Goal: Information Seeking & Learning: Learn about a topic

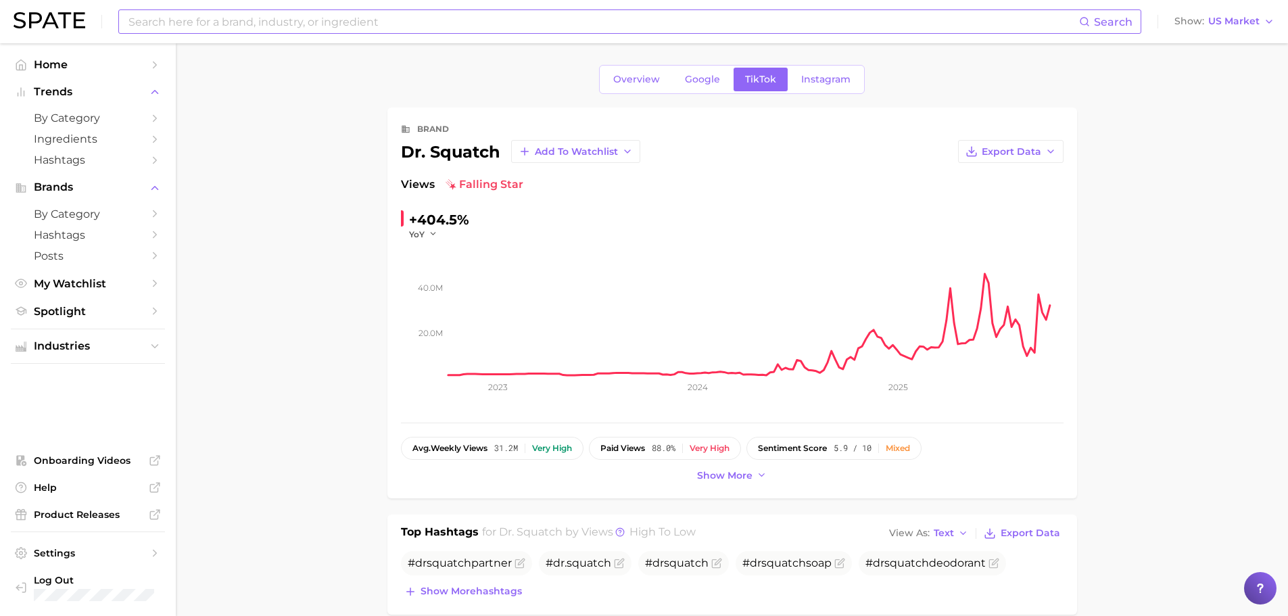
click at [503, 24] on input at bounding box center [603, 21] width 952 height 23
type input "old spice"
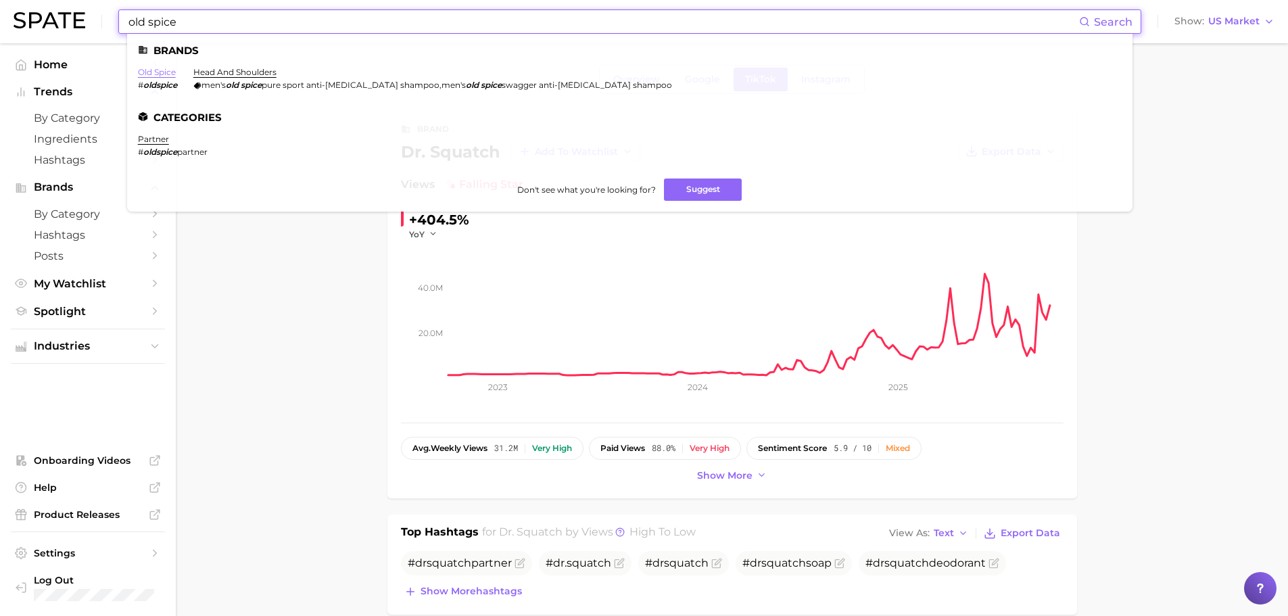
click at [153, 72] on link "old spice" at bounding box center [157, 72] width 38 height 10
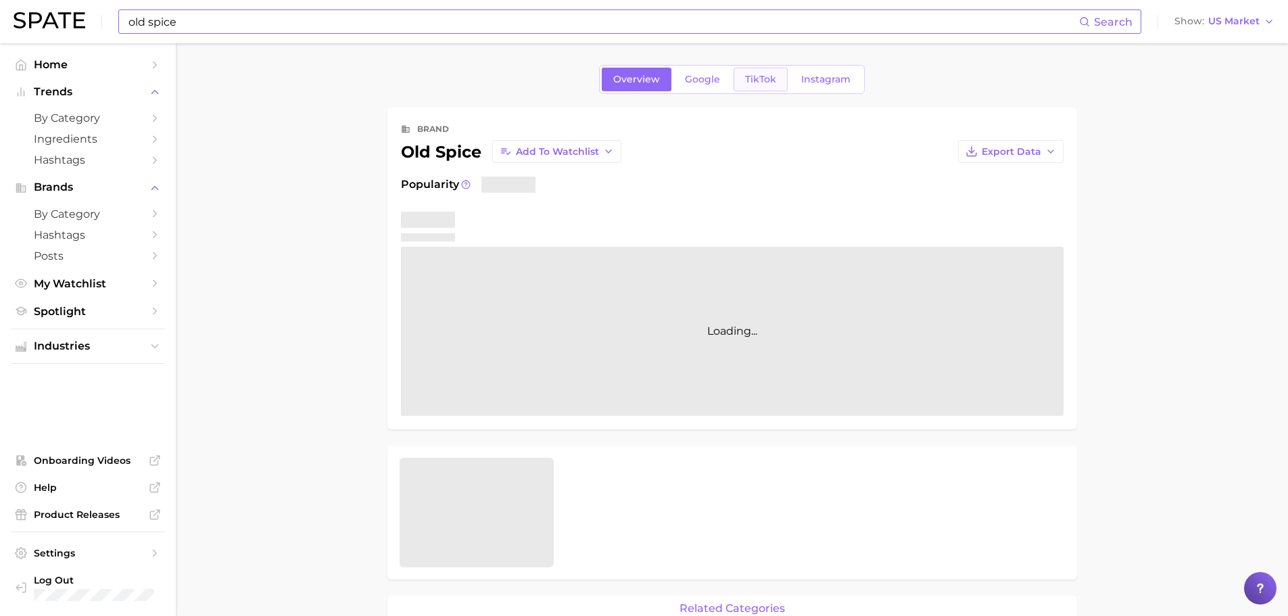
click at [768, 83] on span "TikTok" at bounding box center [760, 79] width 31 height 11
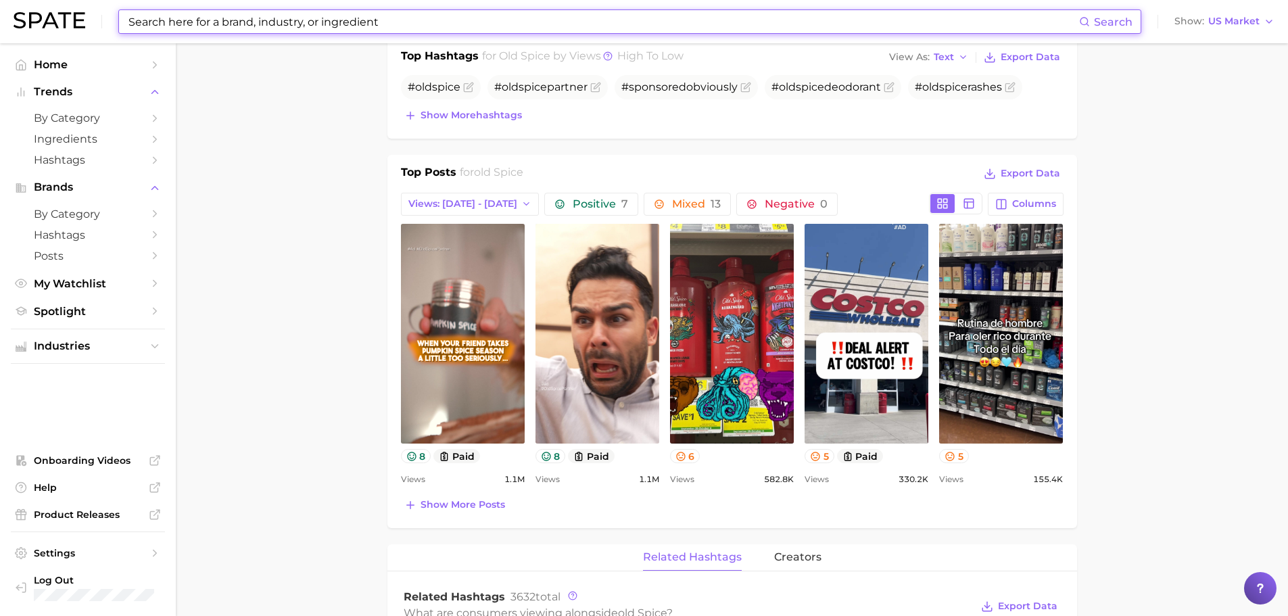
scroll to position [608, 0]
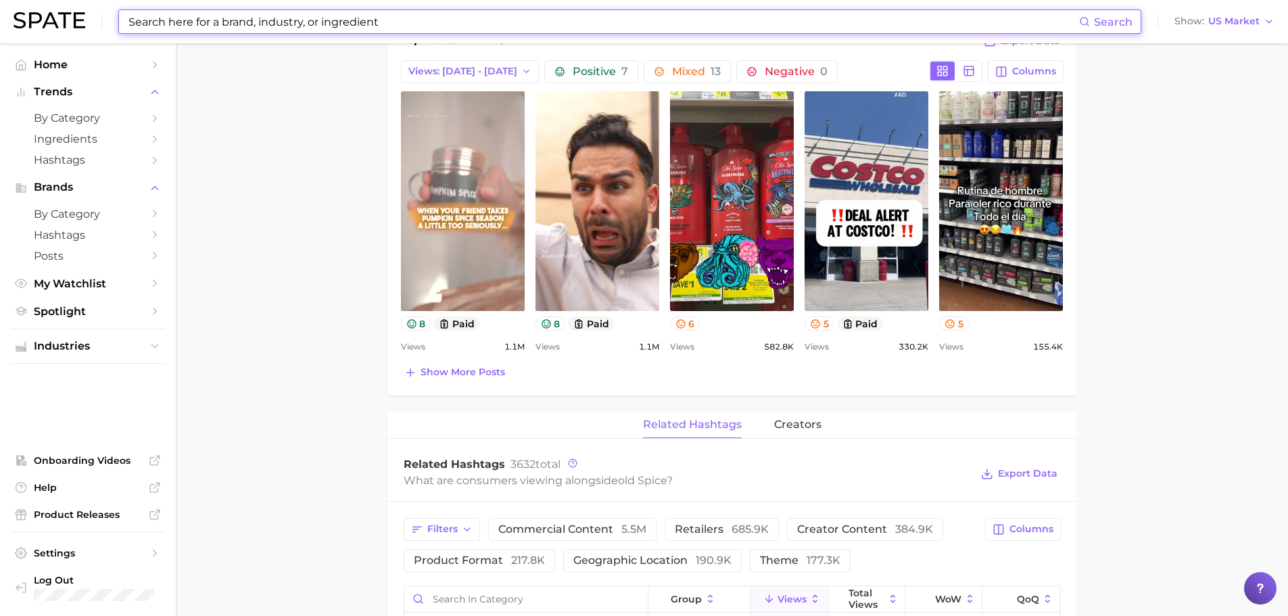
click at [474, 215] on link "view post on TikTok" at bounding box center [463, 201] width 124 height 220
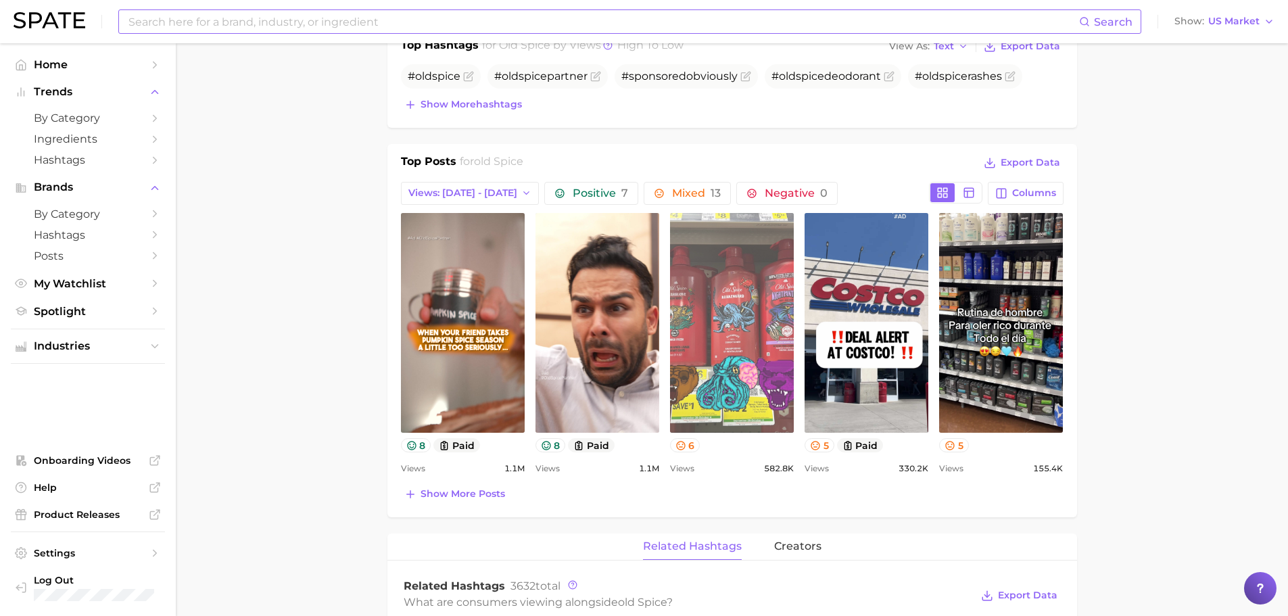
scroll to position [473, 0]
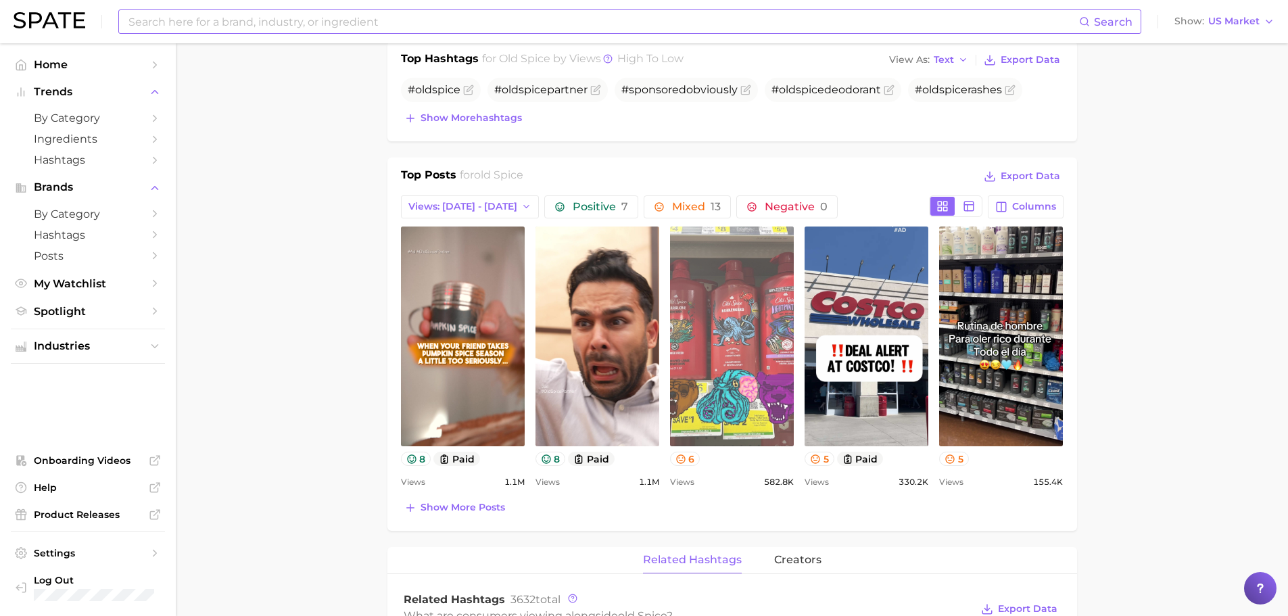
click at [739, 381] on link "view post on TikTok" at bounding box center [732, 336] width 124 height 220
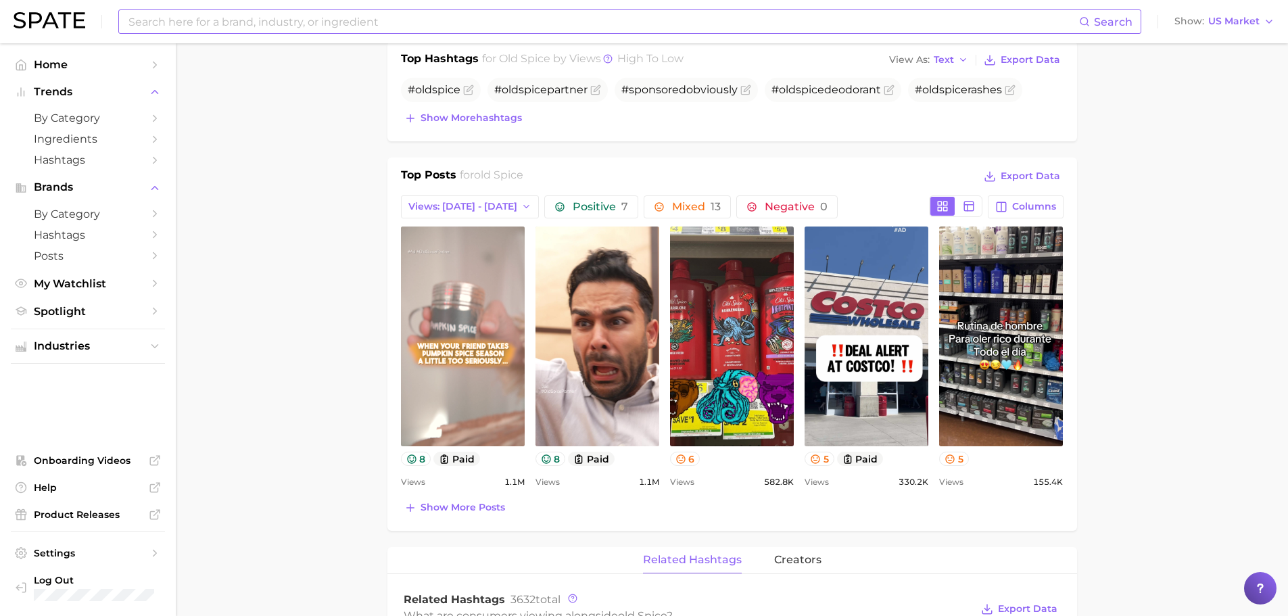
click at [464, 359] on link "view post on TikTok" at bounding box center [463, 336] width 124 height 220
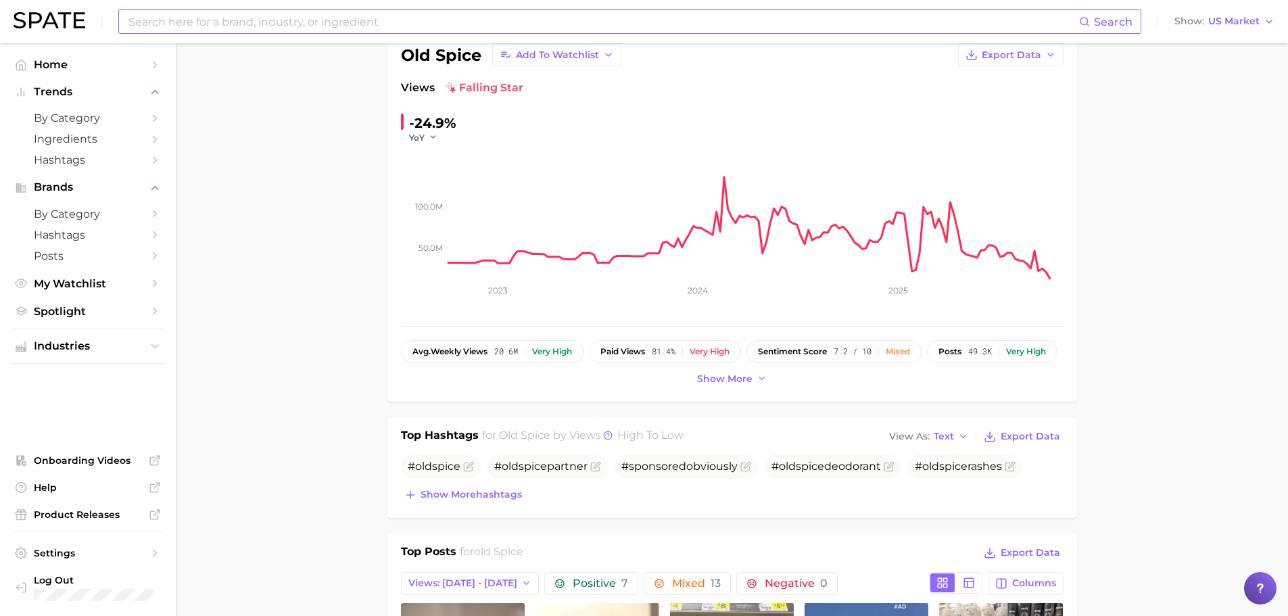
scroll to position [0, 0]
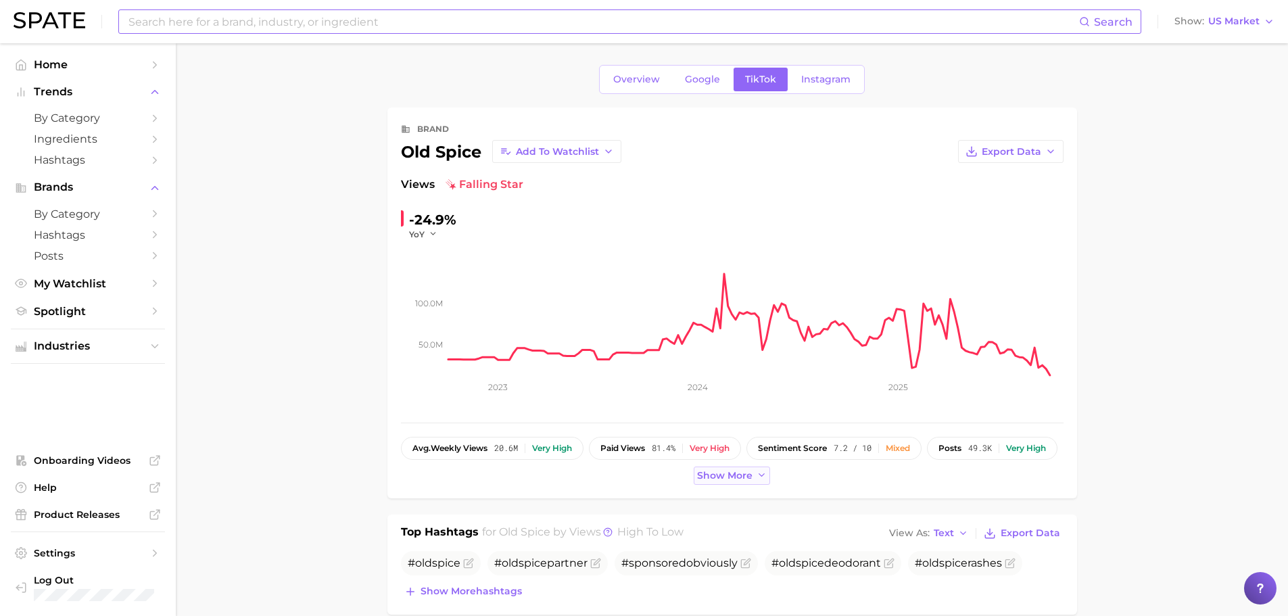
click at [750, 475] on span "Show more" at bounding box center [724, 475] width 55 height 11
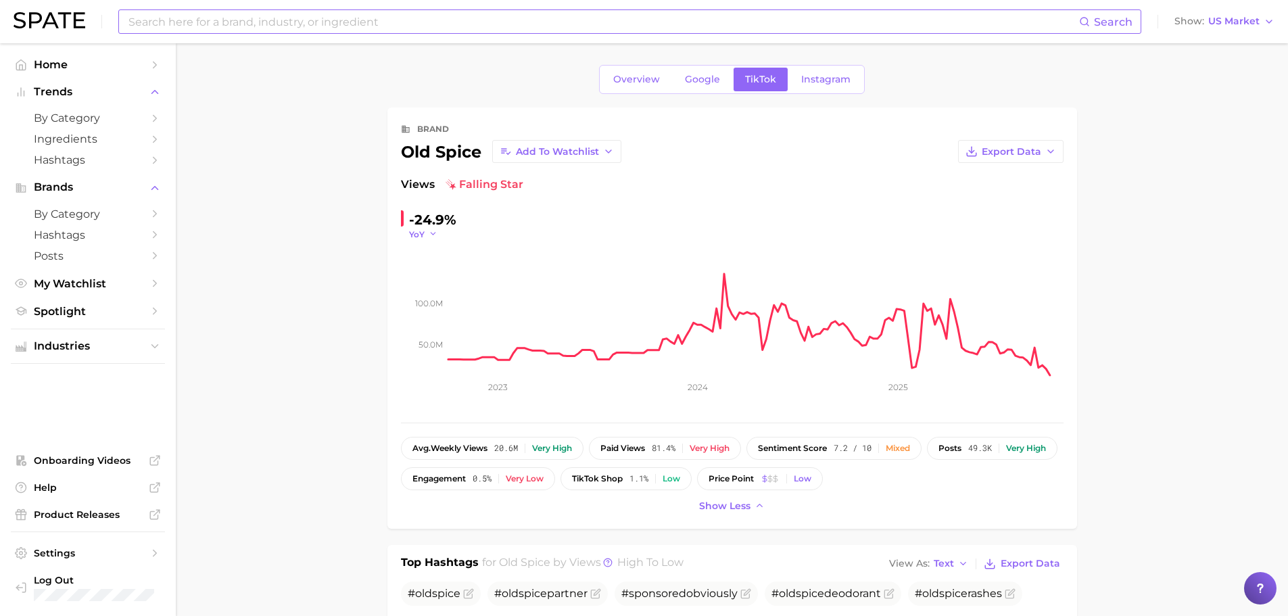
click at [424, 231] on button "YoY" at bounding box center [423, 233] width 29 height 11
click at [456, 330] on button "WoW" at bounding box center [483, 326] width 149 height 24
click at [425, 231] on span "WoW" at bounding box center [421, 233] width 24 height 11
click at [445, 332] on button "WoW" at bounding box center [483, 326] width 149 height 24
click at [439, 235] on icon "button" at bounding box center [441, 233] width 9 height 9
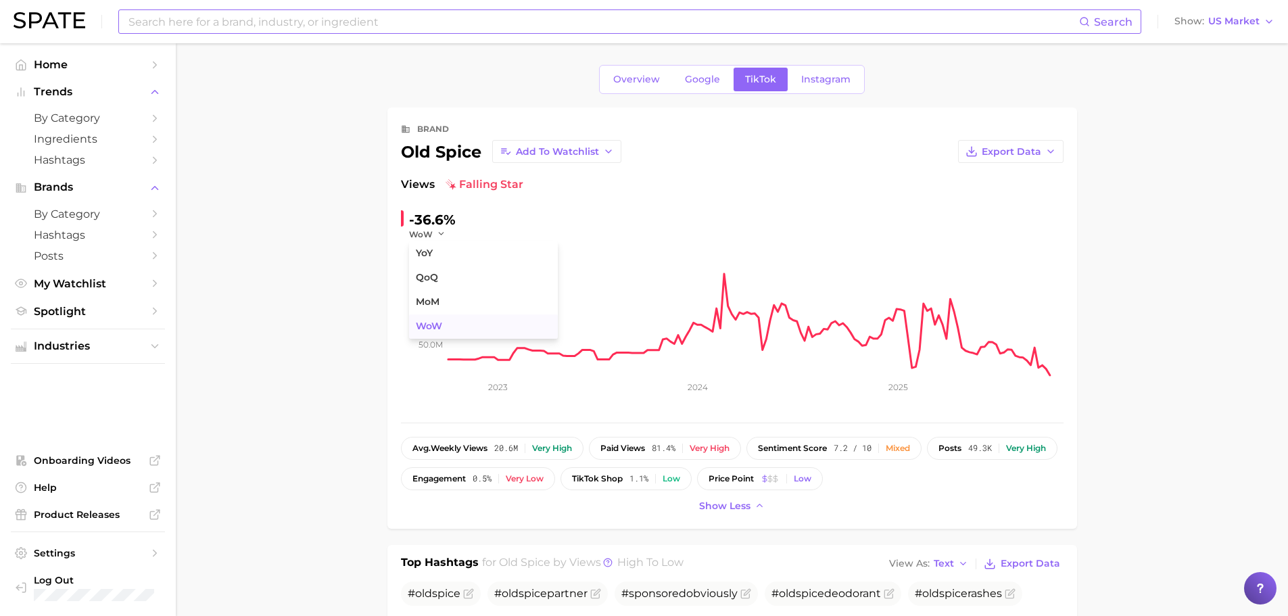
click at [436, 328] on span "WoW" at bounding box center [429, 325] width 26 height 11
click at [428, 233] on span "WoW" at bounding box center [421, 233] width 24 height 11
click at [270, 20] on input at bounding box center [603, 21] width 952 height 23
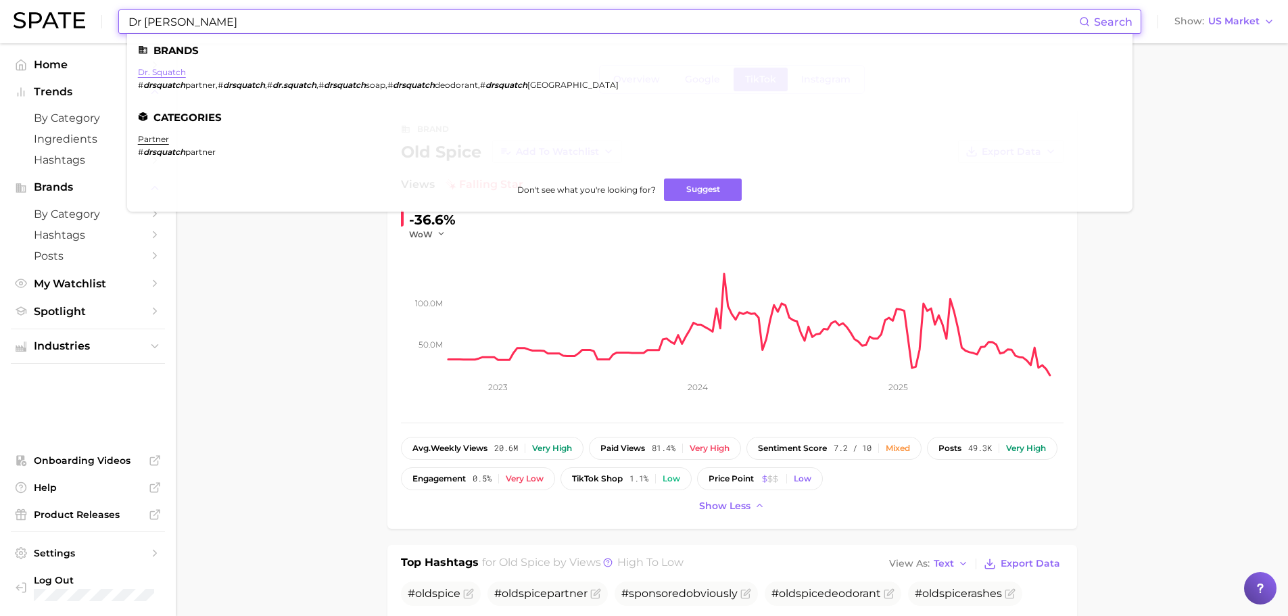
type input "Dr [PERSON_NAME]"
click at [170, 74] on link "dr. squatch" at bounding box center [162, 72] width 48 height 10
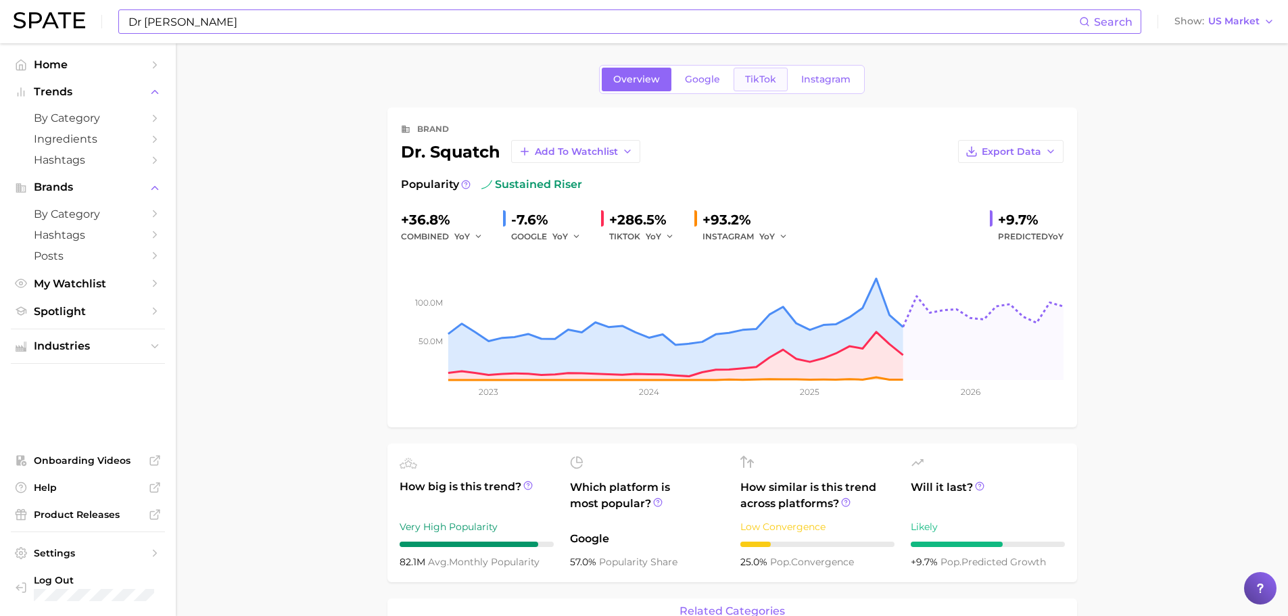
click at [773, 83] on span "TikTok" at bounding box center [760, 79] width 31 height 11
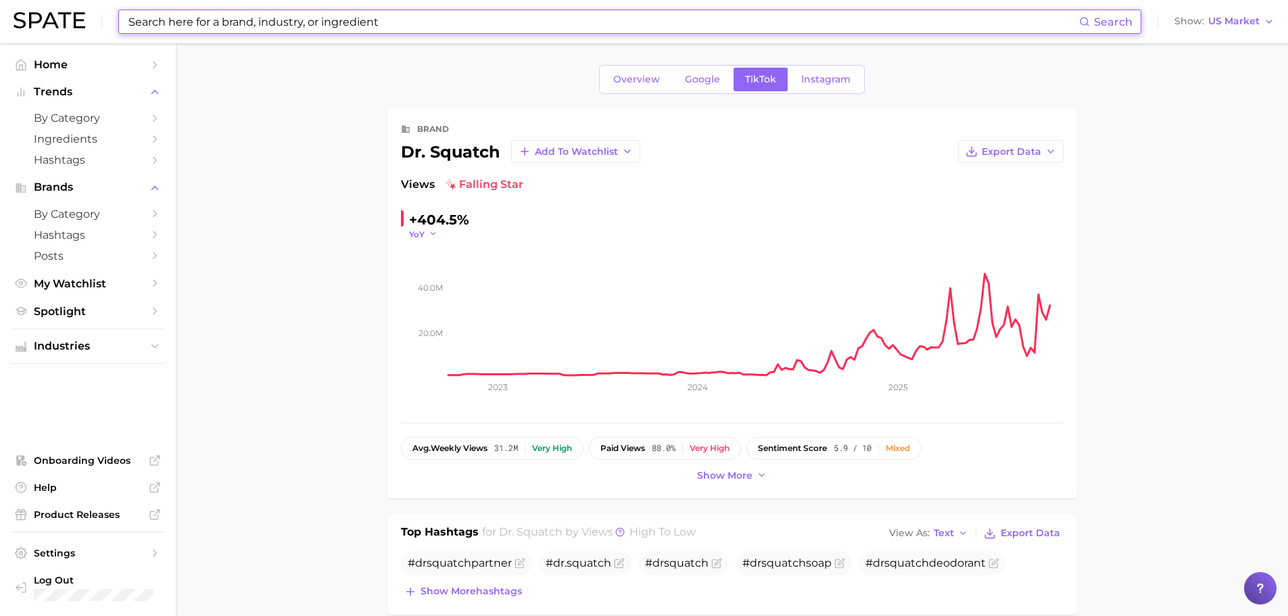
click at [432, 228] on button "YoY" at bounding box center [423, 233] width 29 height 11
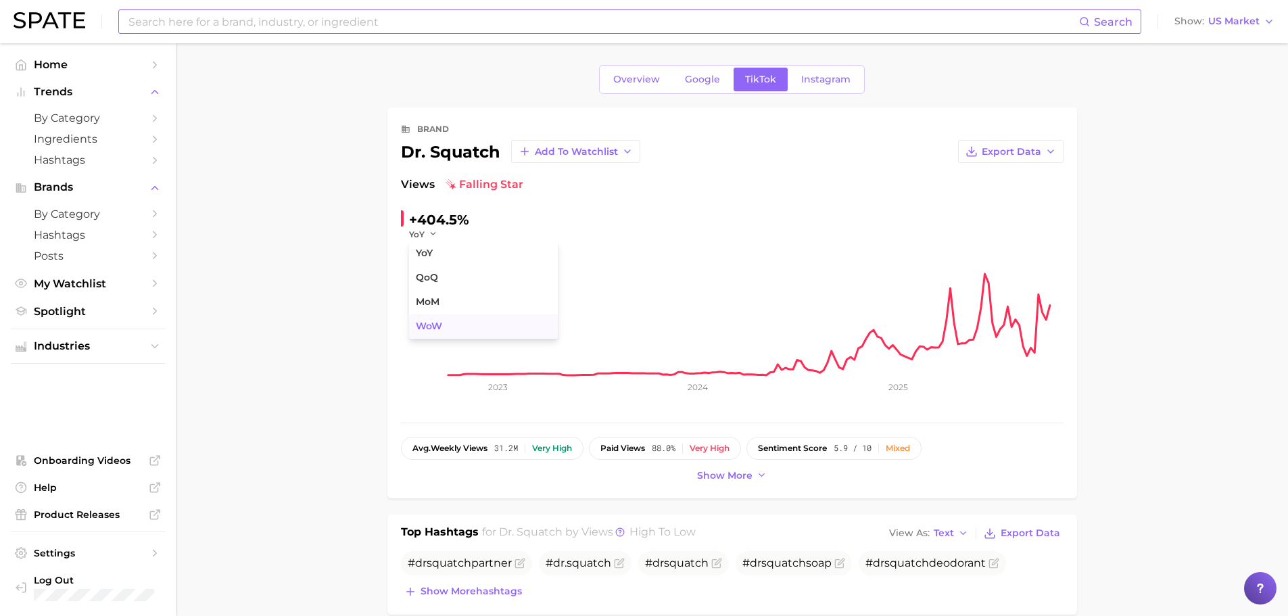
click at [443, 319] on button "WoW" at bounding box center [483, 326] width 149 height 24
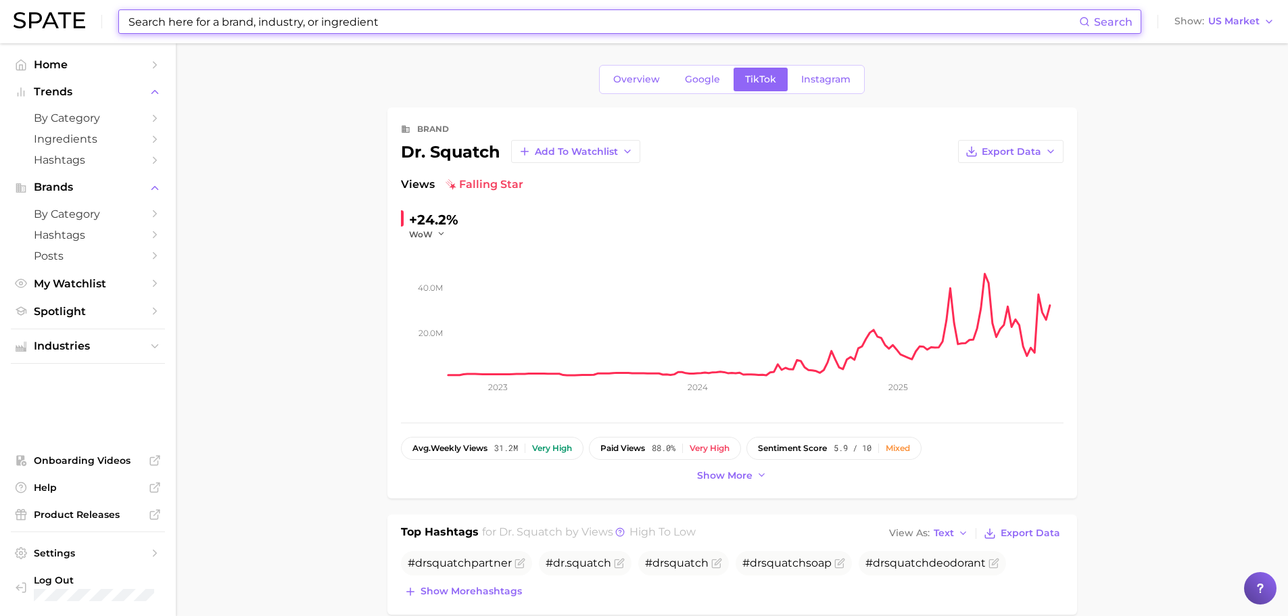
click at [191, 24] on input at bounding box center [603, 21] width 952 height 23
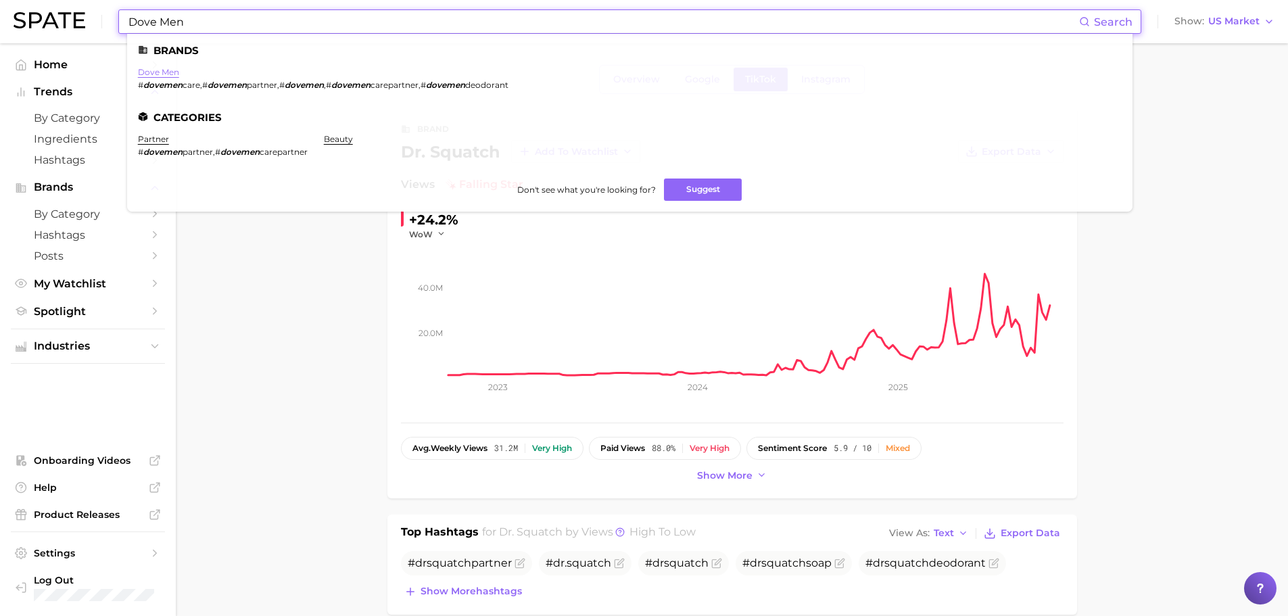
type input "Dove Men"
click at [166, 70] on link "dove men" at bounding box center [158, 72] width 41 height 10
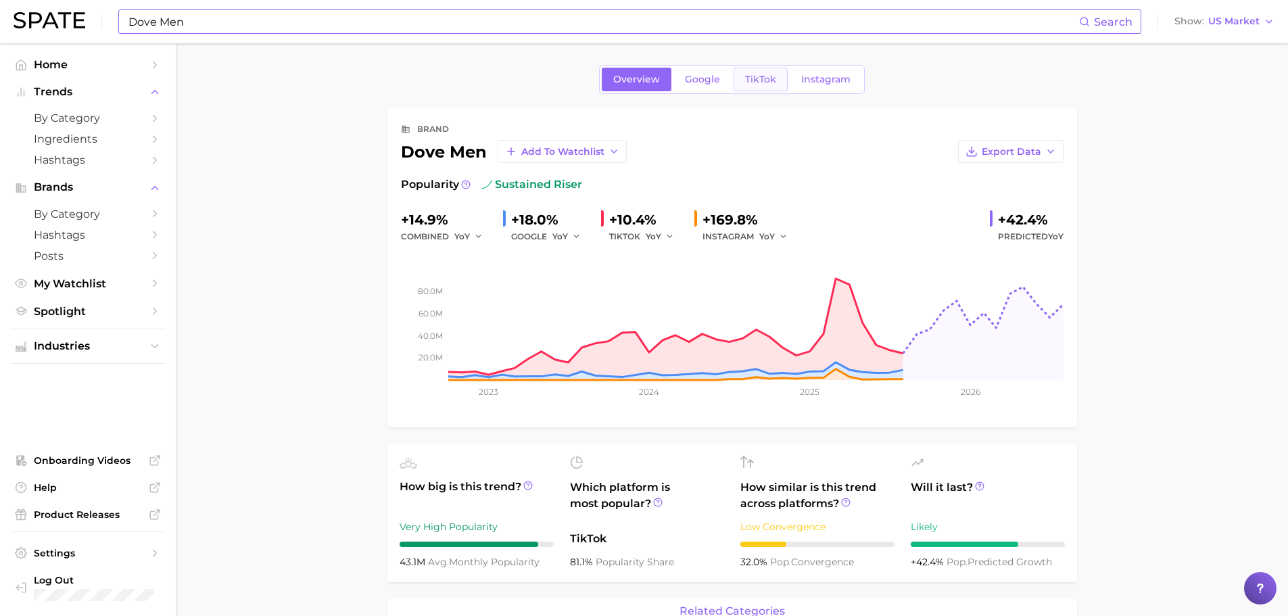
click at [767, 78] on span "TikTok" at bounding box center [760, 79] width 31 height 11
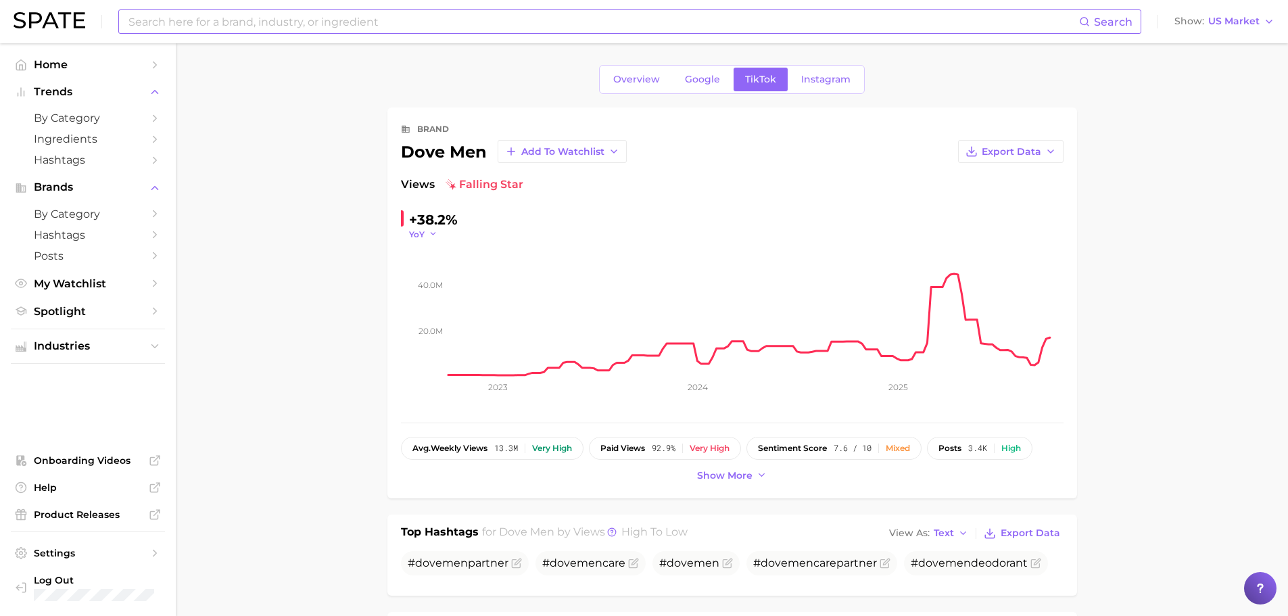
click at [430, 235] on icon "button" at bounding box center [432, 233] width 9 height 9
click at [445, 319] on button "WoW" at bounding box center [483, 326] width 149 height 24
click at [1054, 335] on rect at bounding box center [755, 307] width 615 height 135
click at [1052, 337] on rect at bounding box center [755, 307] width 615 height 135
click at [1051, 337] on rect at bounding box center [755, 307] width 615 height 135
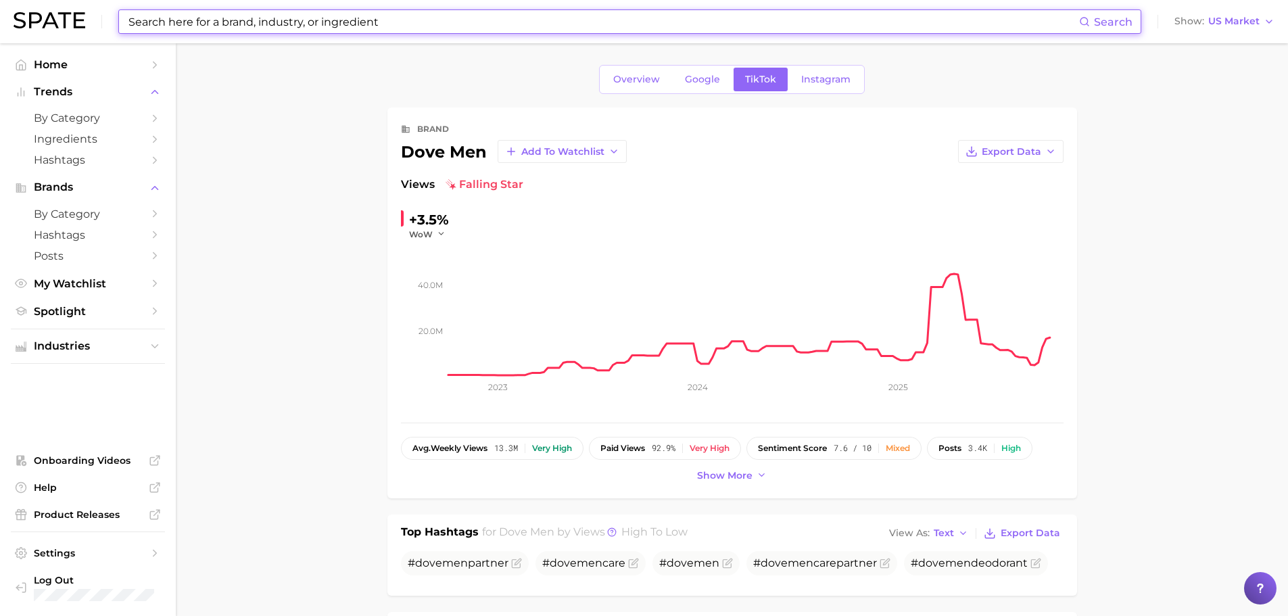
click at [348, 23] on input at bounding box center [603, 21] width 952 height 23
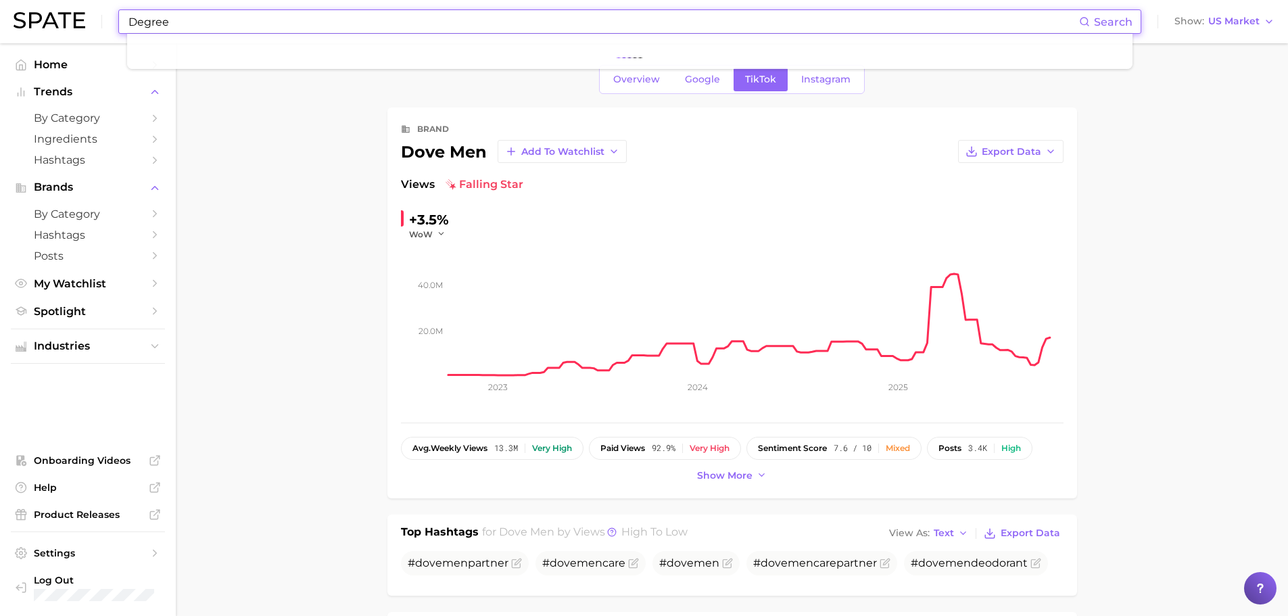
type input "Degree"
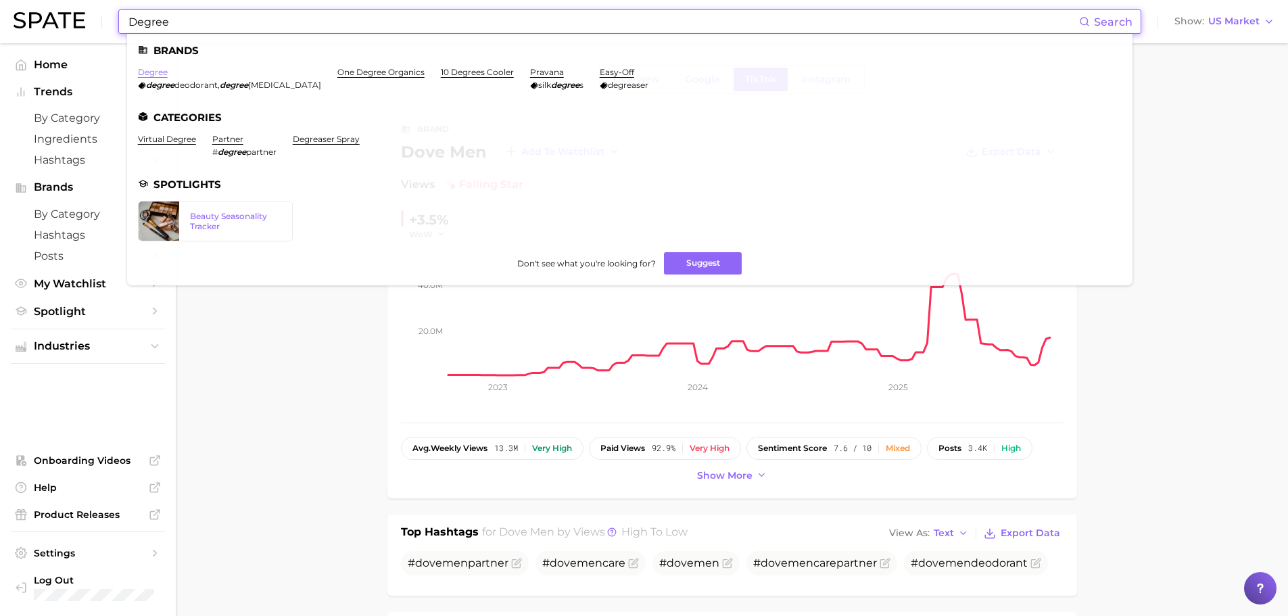
click at [154, 73] on link "degree" at bounding box center [153, 72] width 30 height 10
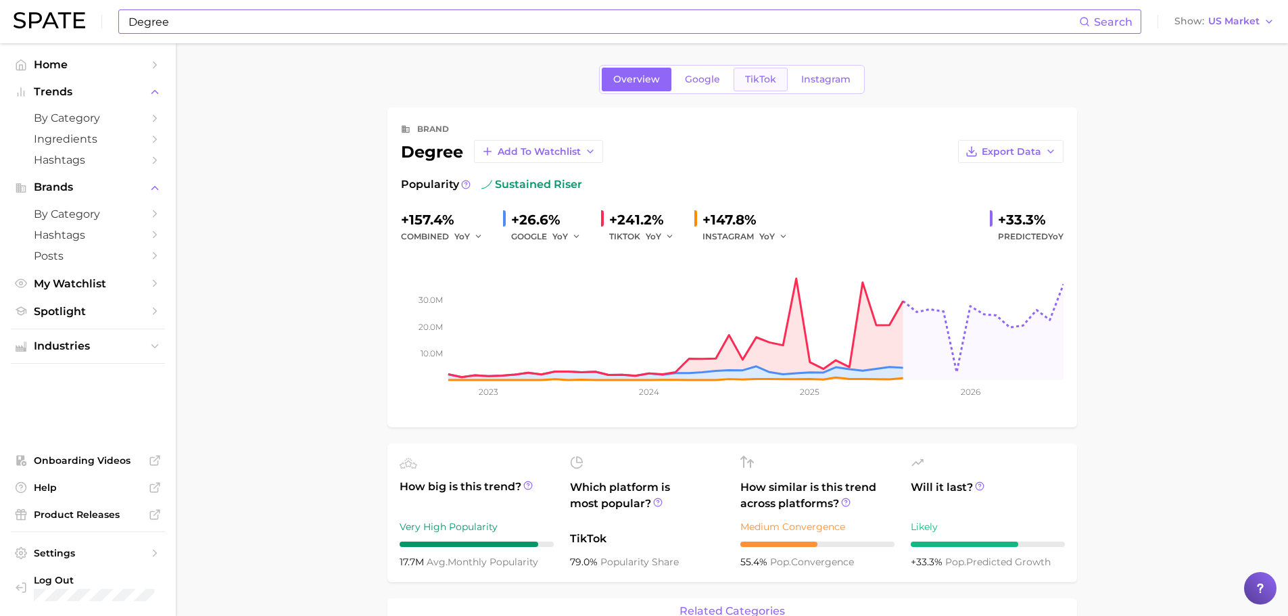
click at [761, 87] on link "TikTok" at bounding box center [760, 80] width 54 height 24
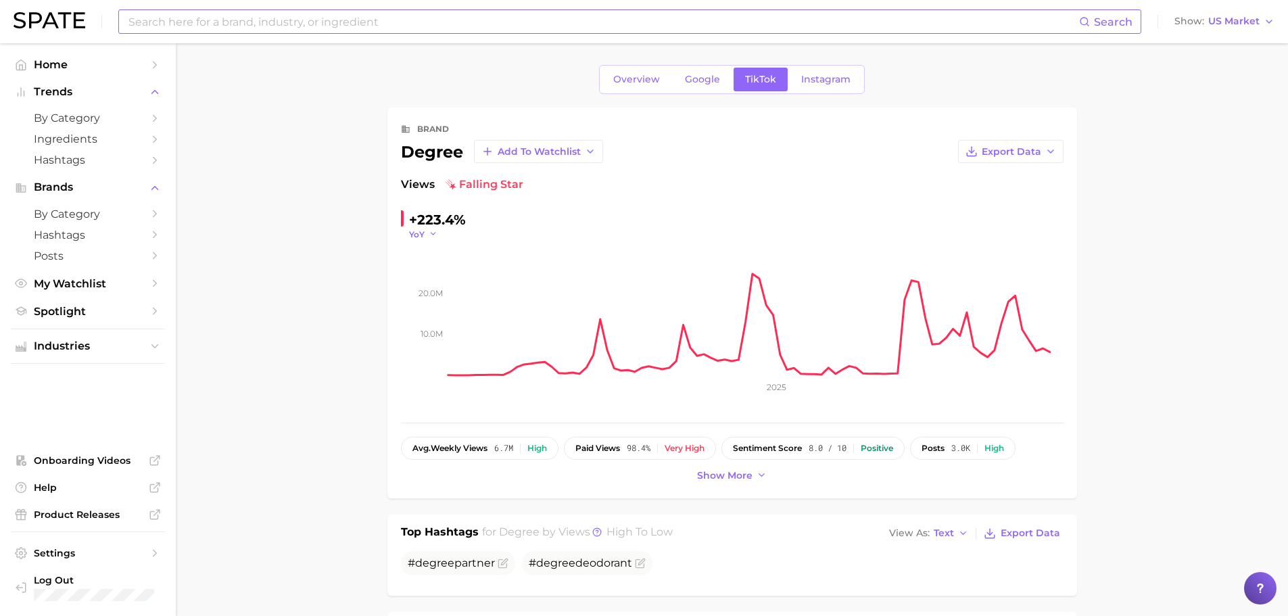
click at [424, 235] on button "YoY" at bounding box center [423, 233] width 29 height 11
click at [435, 328] on span "WoW" at bounding box center [429, 325] width 26 height 11
click at [321, 31] on input at bounding box center [603, 21] width 952 height 23
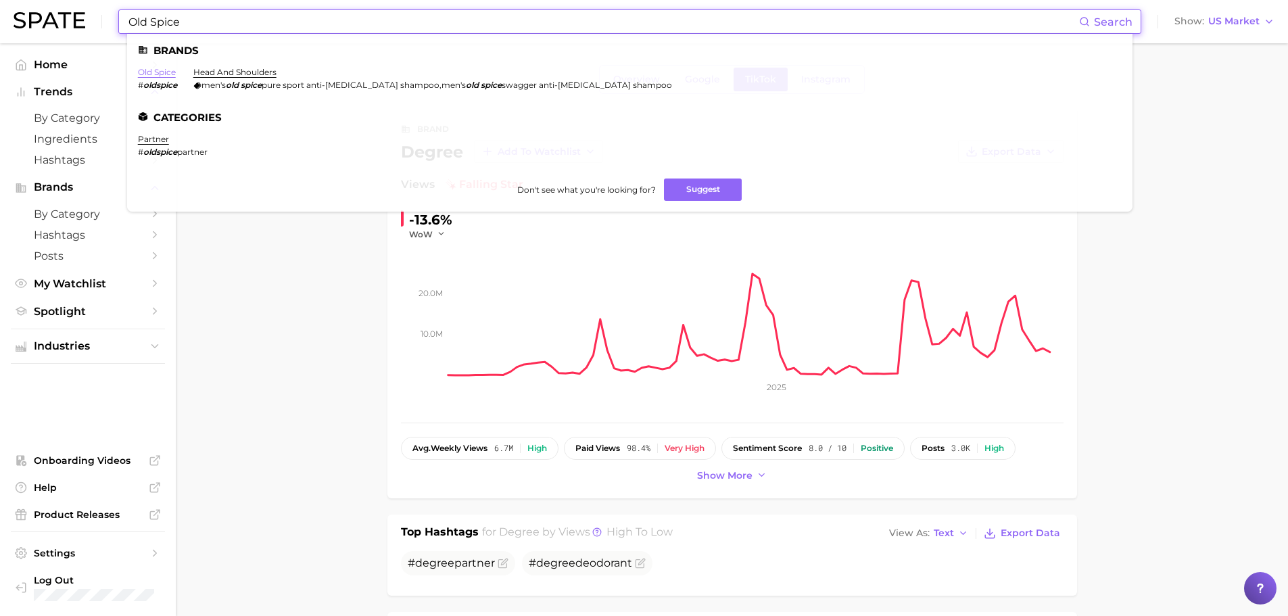
type input "Old Spice"
click at [164, 74] on link "old spice" at bounding box center [157, 72] width 38 height 10
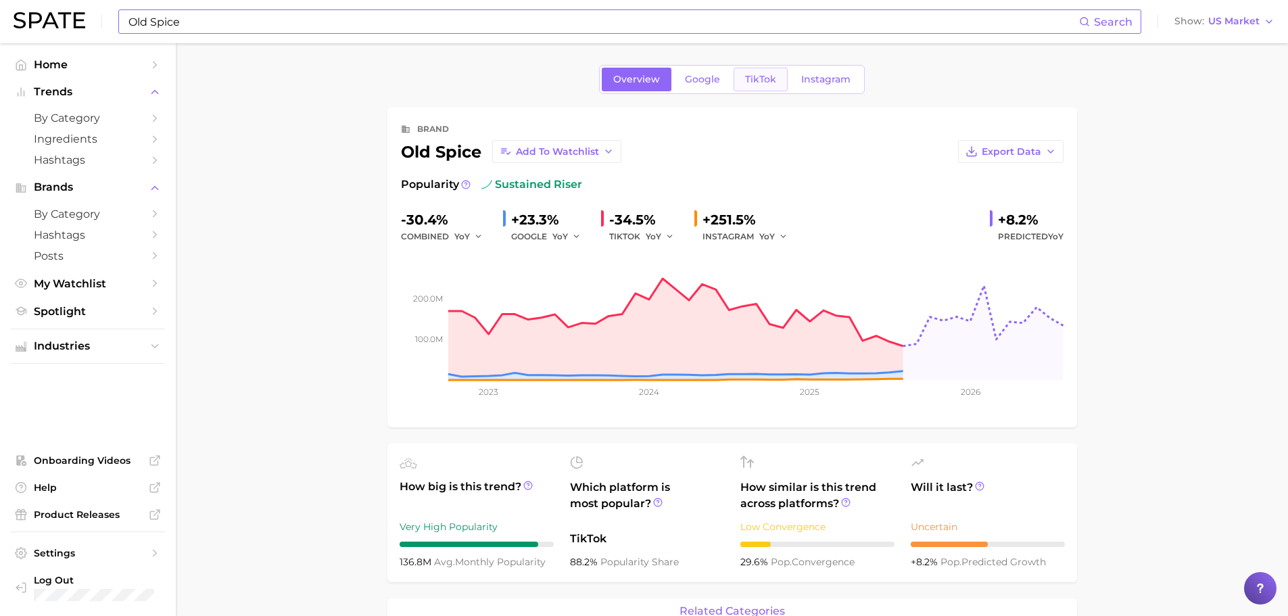
click at [765, 84] on span "TikTok" at bounding box center [760, 79] width 31 height 11
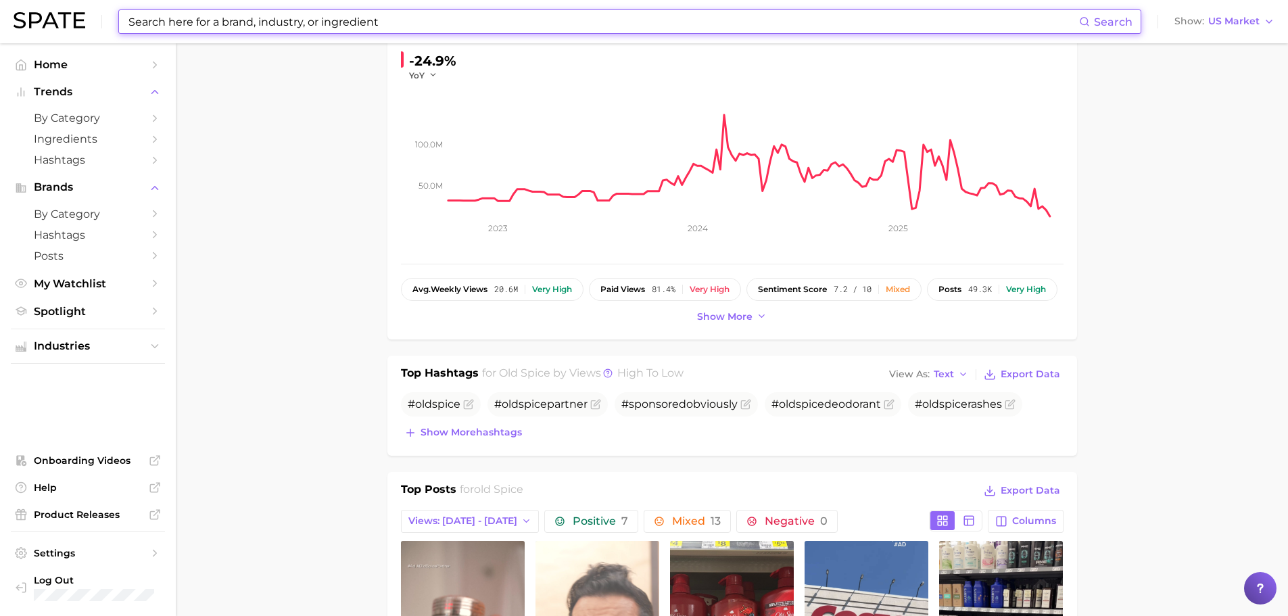
scroll to position [270, 0]
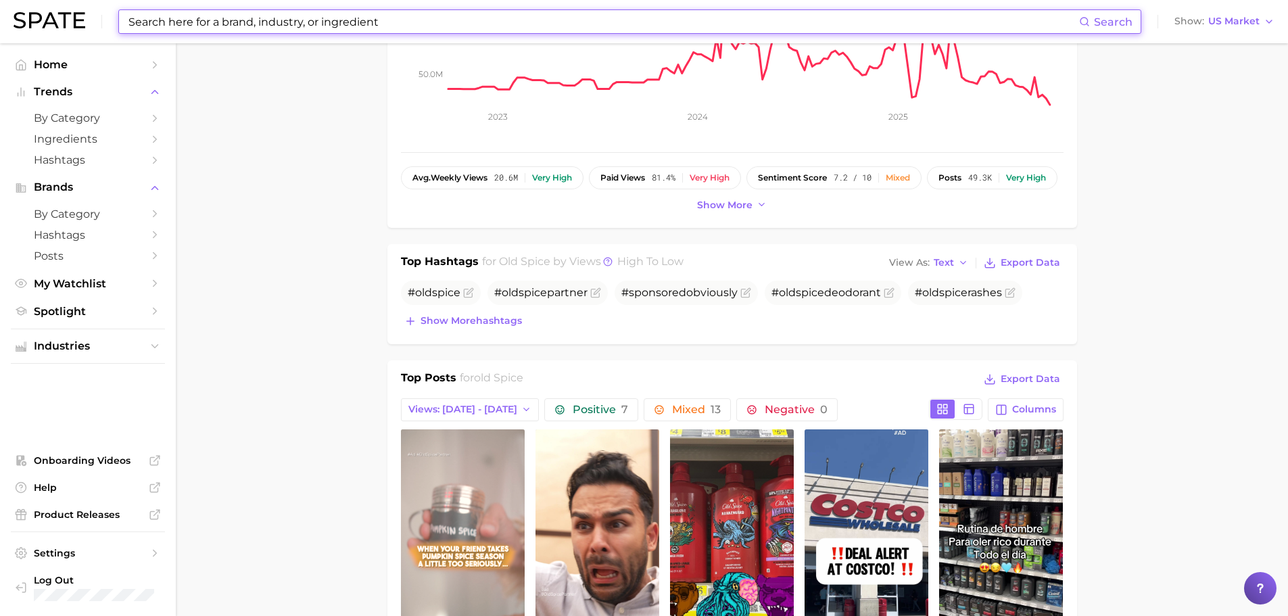
click at [481, 497] on link "view post on TikTok" at bounding box center [463, 539] width 124 height 220
